Goal: Task Accomplishment & Management: Manage account settings

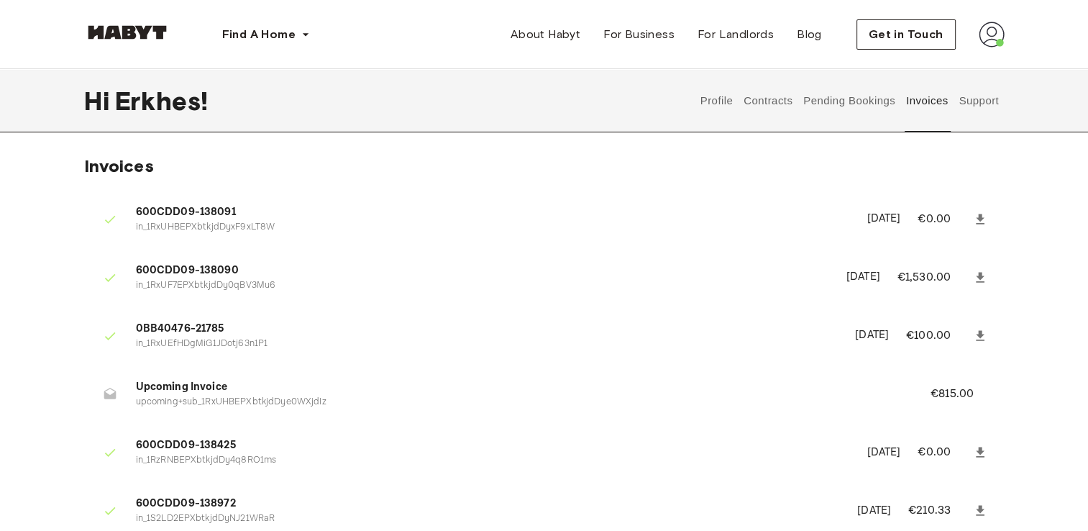
click at [726, 102] on button "Profile" at bounding box center [716, 100] width 37 height 63
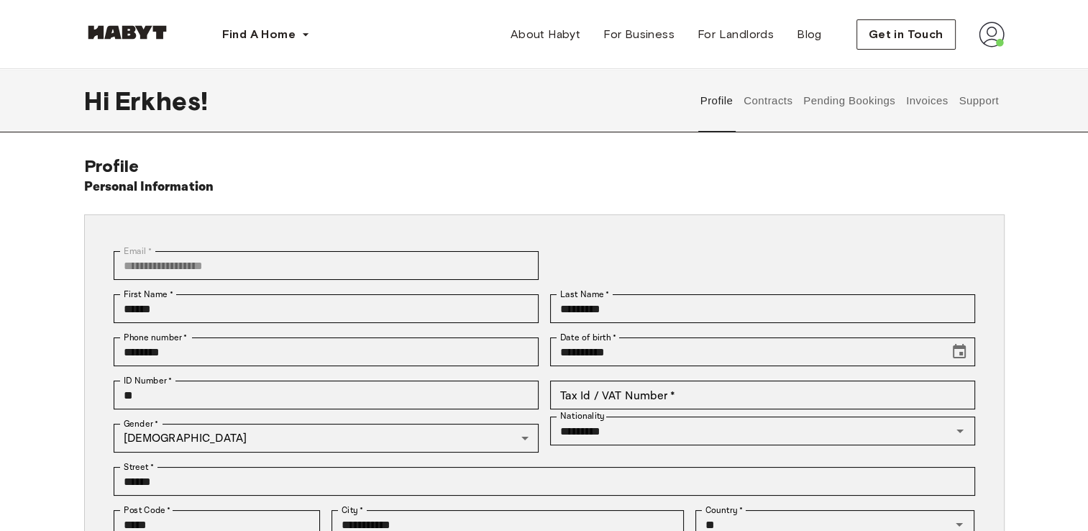
click at [777, 99] on button "Contracts" at bounding box center [768, 100] width 52 height 63
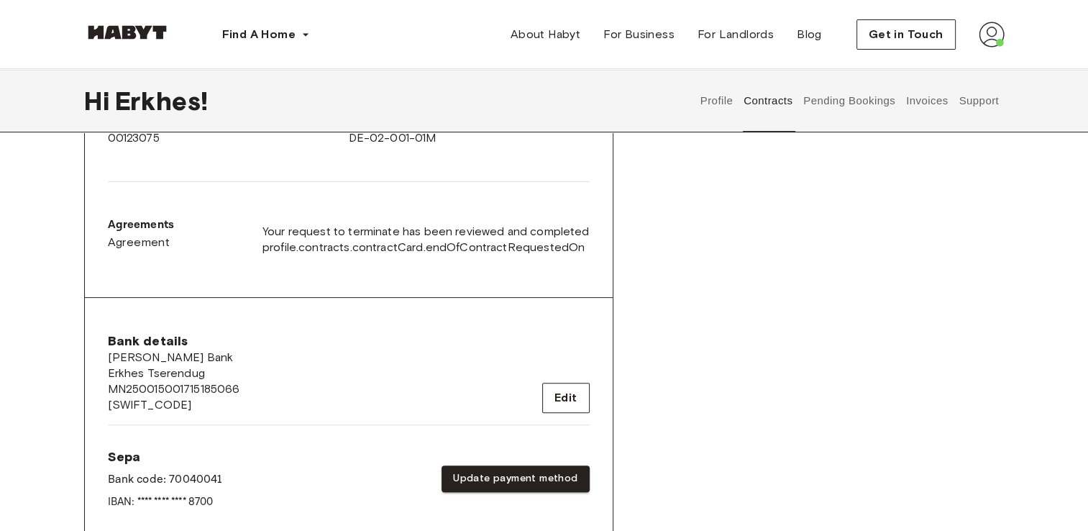
scroll to position [532, 0]
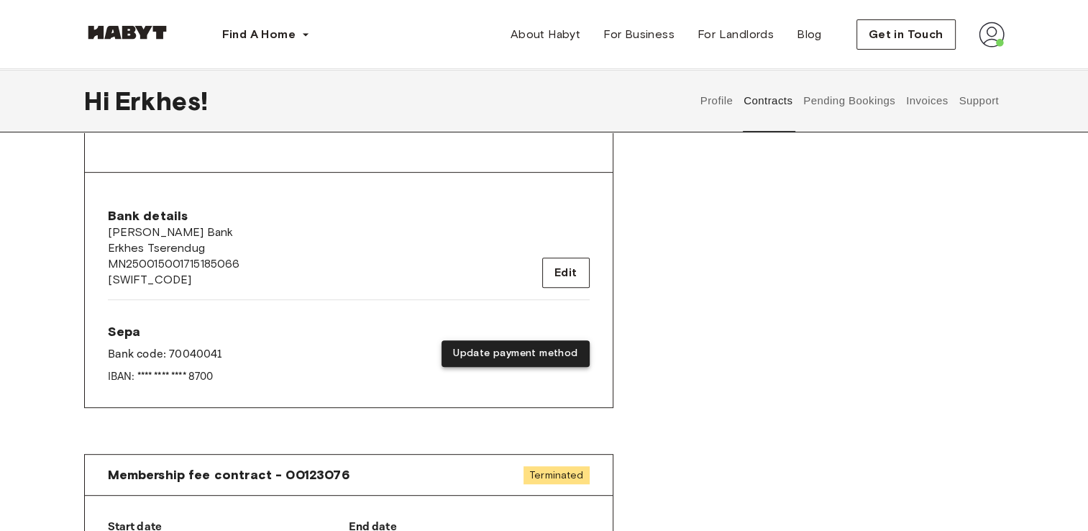
click at [546, 355] on button "Update payment method" at bounding box center [514, 353] width 147 height 27
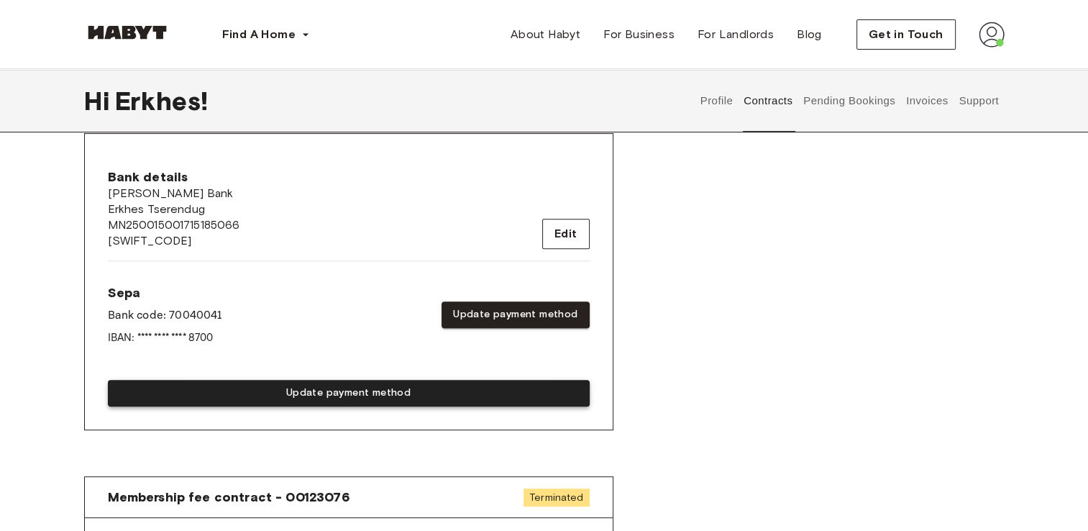
scroll to position [572, 0]
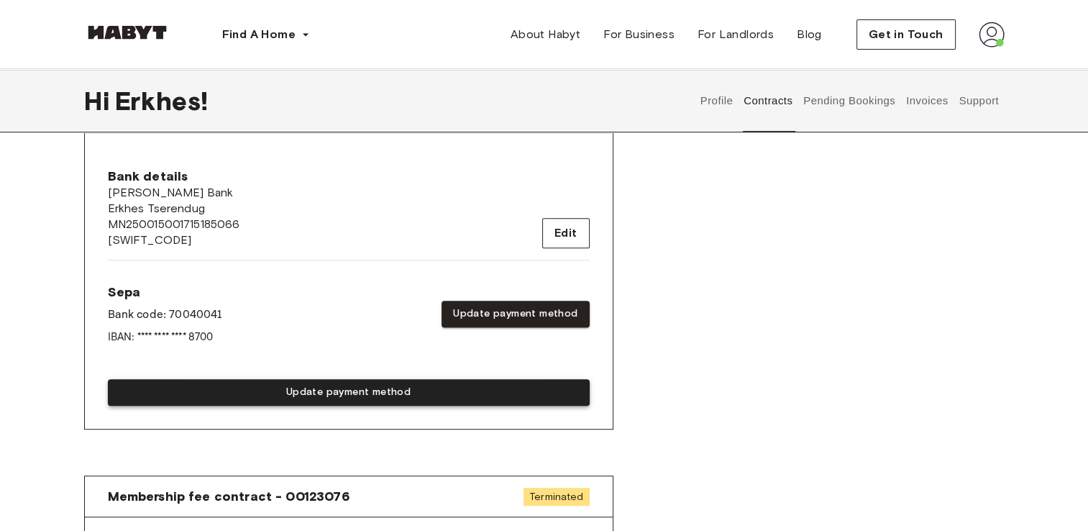
click at [498, 394] on div "Update payment method" at bounding box center [349, 386] width 482 height 38
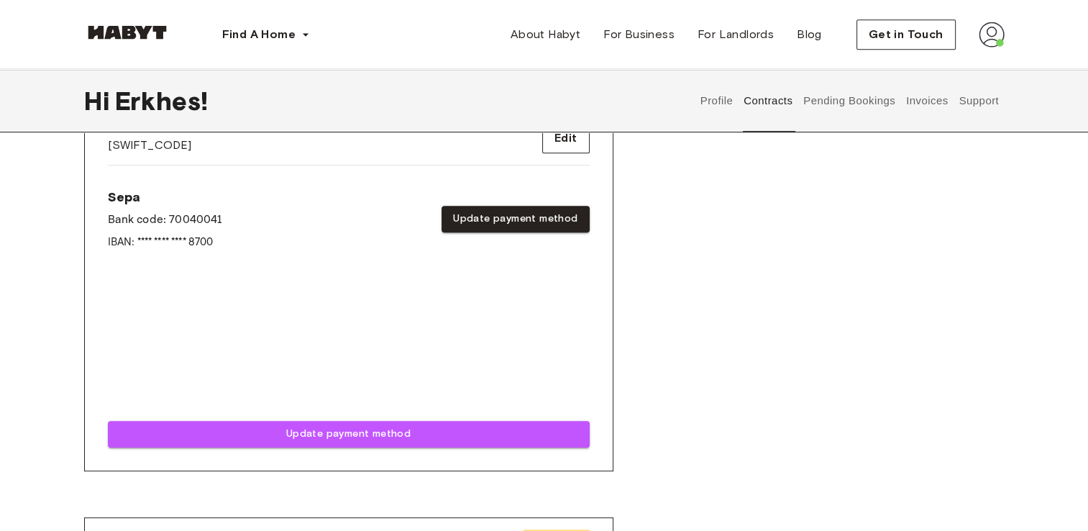
scroll to position [664, 0]
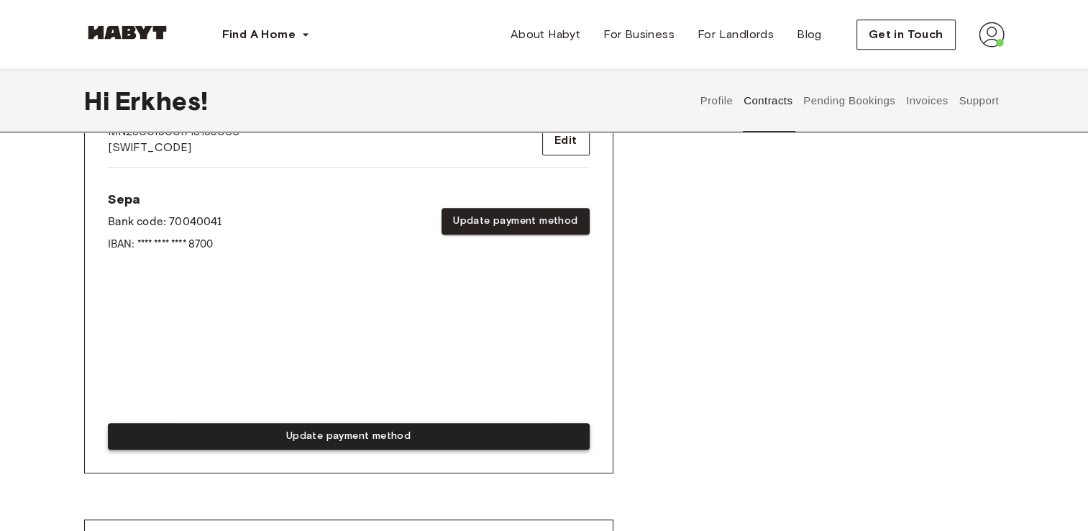
click at [472, 430] on button "Update payment method" at bounding box center [349, 436] width 482 height 27
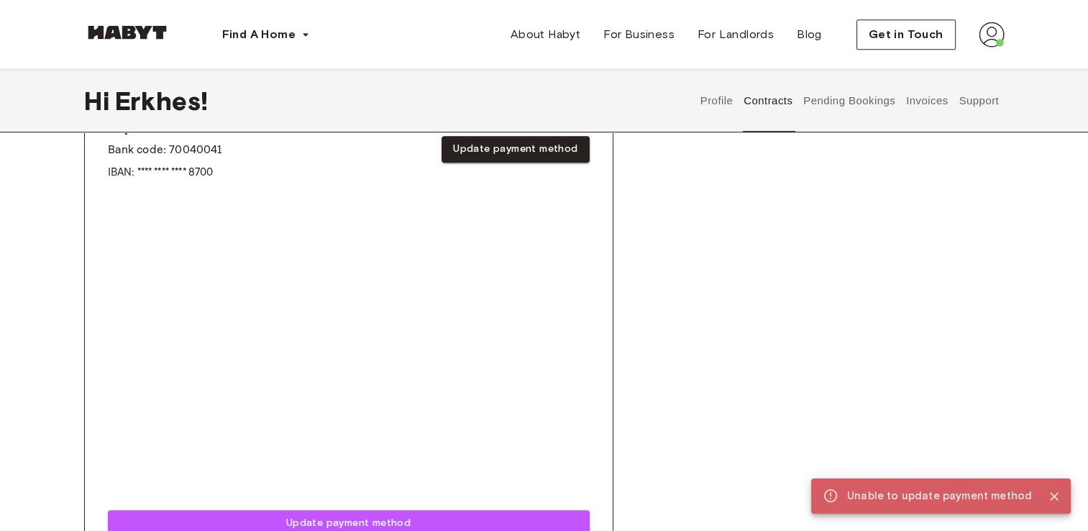
scroll to position [721, 0]
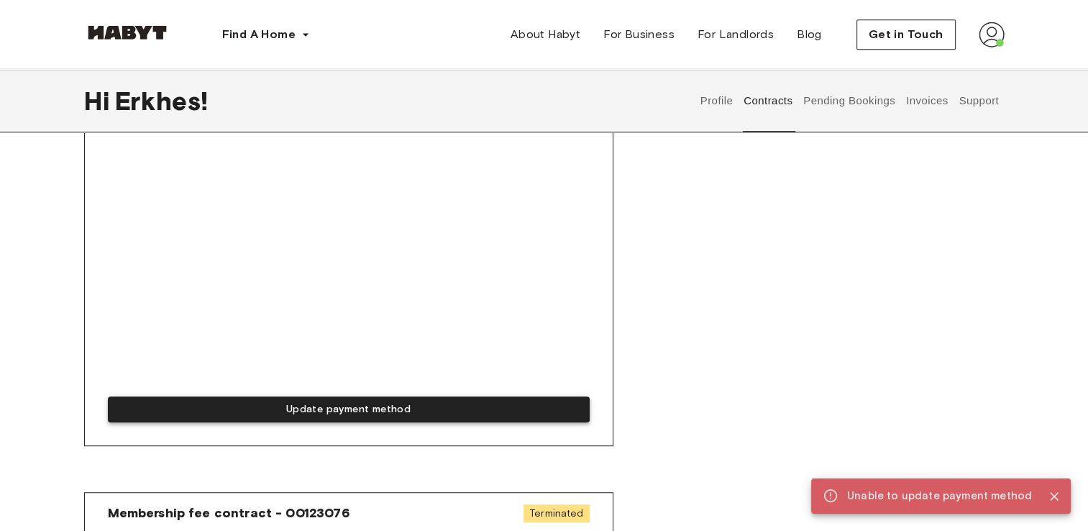
click at [339, 417] on button "Update payment method" at bounding box center [349, 409] width 482 height 27
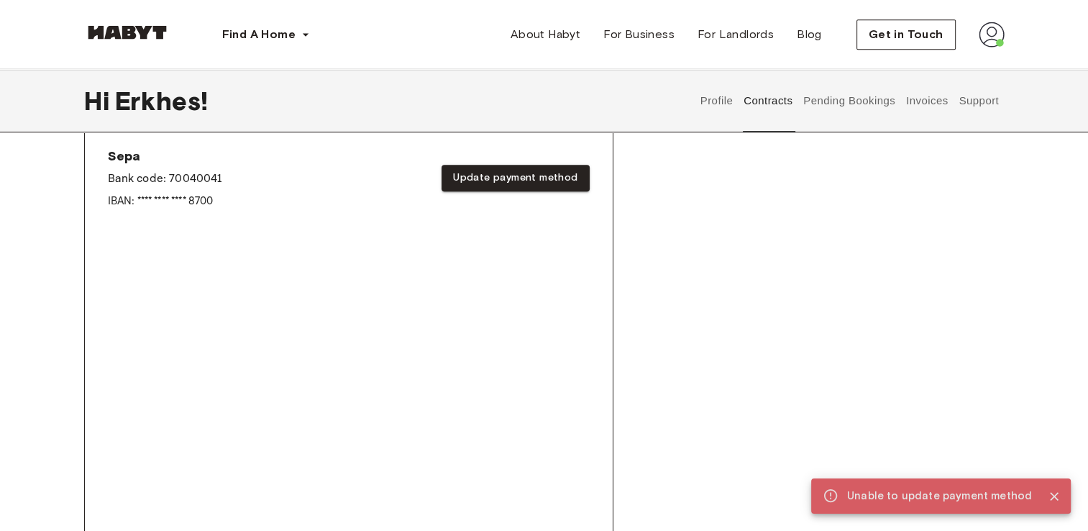
scroll to position [709, 0]
click at [1057, 496] on icon "Close" at bounding box center [1054, 496] width 14 height 14
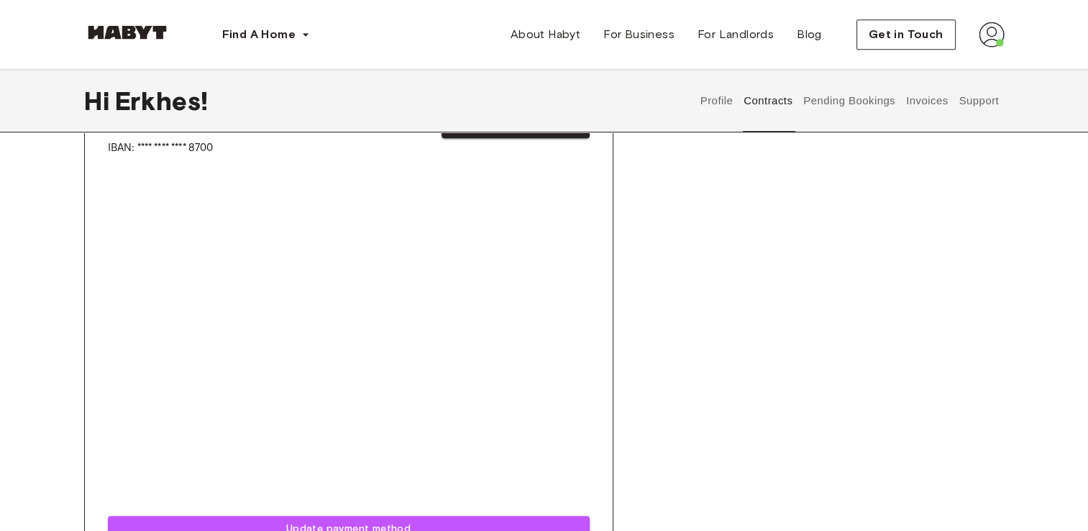
scroll to position [761, 0]
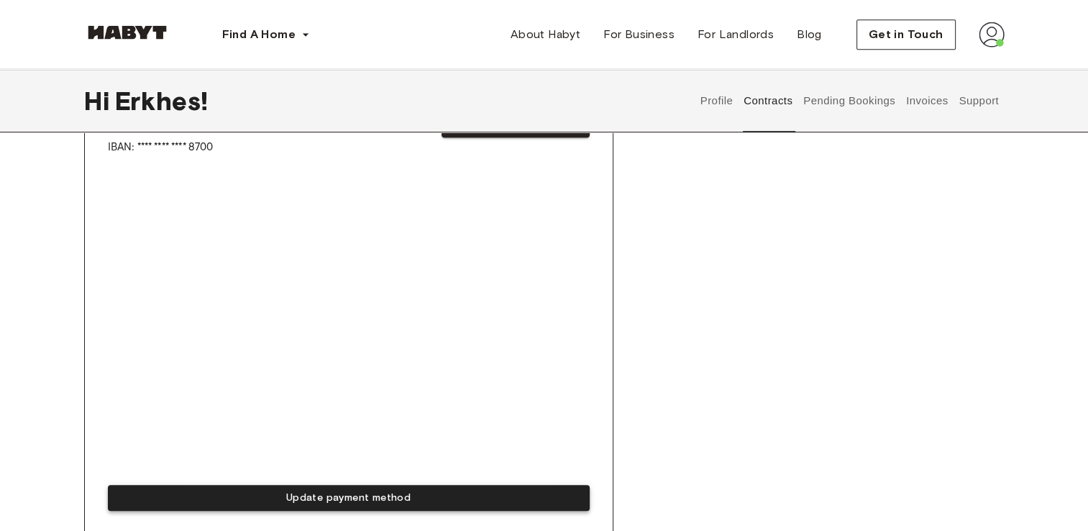
click at [421, 493] on button "Update payment method" at bounding box center [349, 498] width 482 height 27
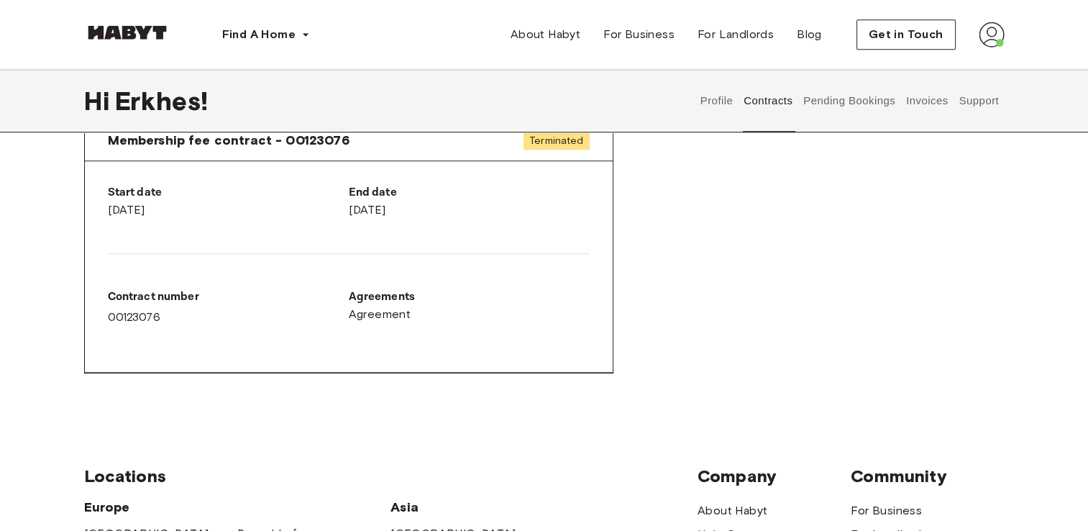
scroll to position [1232, 0]
